Goal: Navigation & Orientation: Find specific page/section

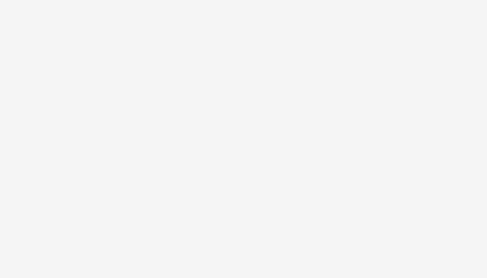
scroll to position [2948, 0]
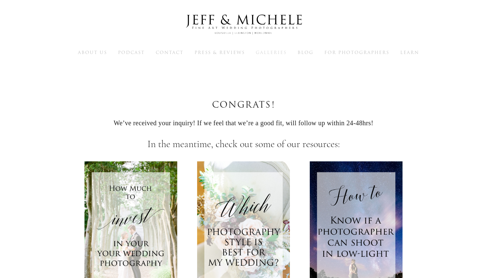
click at [277, 53] on span "Galleries" at bounding box center [271, 52] width 31 height 6
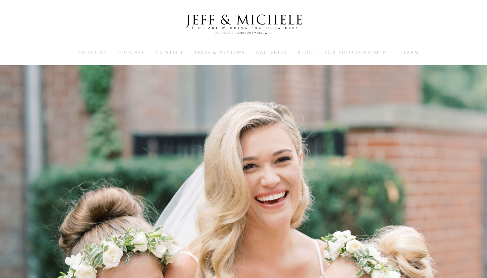
click at [93, 54] on span "About Us" at bounding box center [92, 52] width 29 height 6
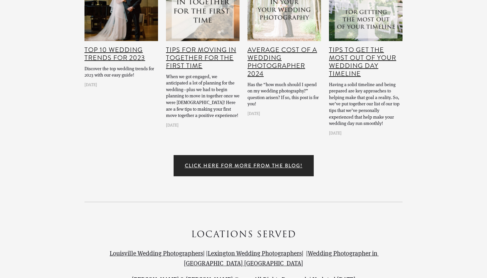
scroll to position [5825, 0]
